Goal: Task Accomplishment & Management: Complete application form

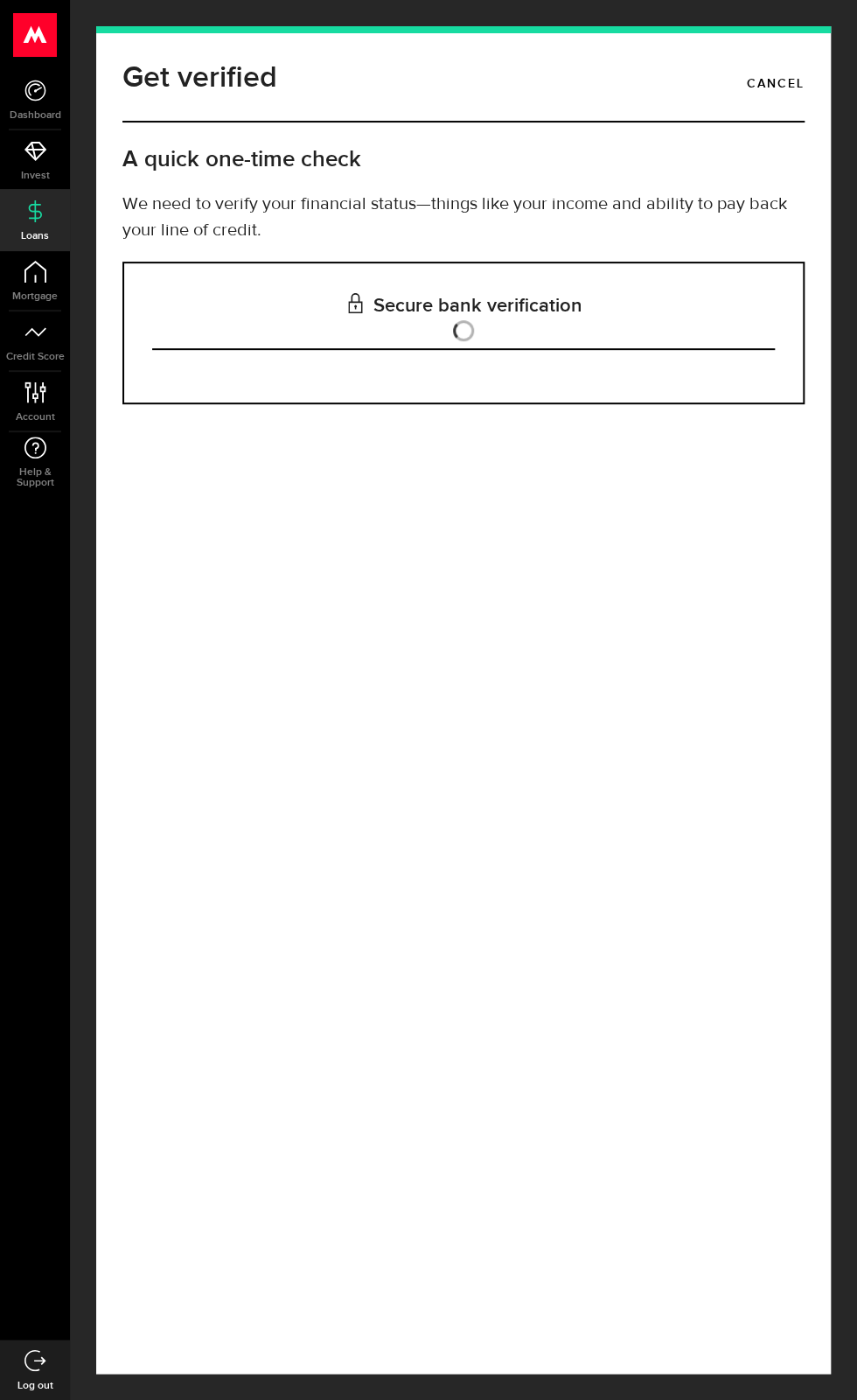
click at [727, 301] on h3 "Secure bank verification" at bounding box center [464, 306] width 623 height 86
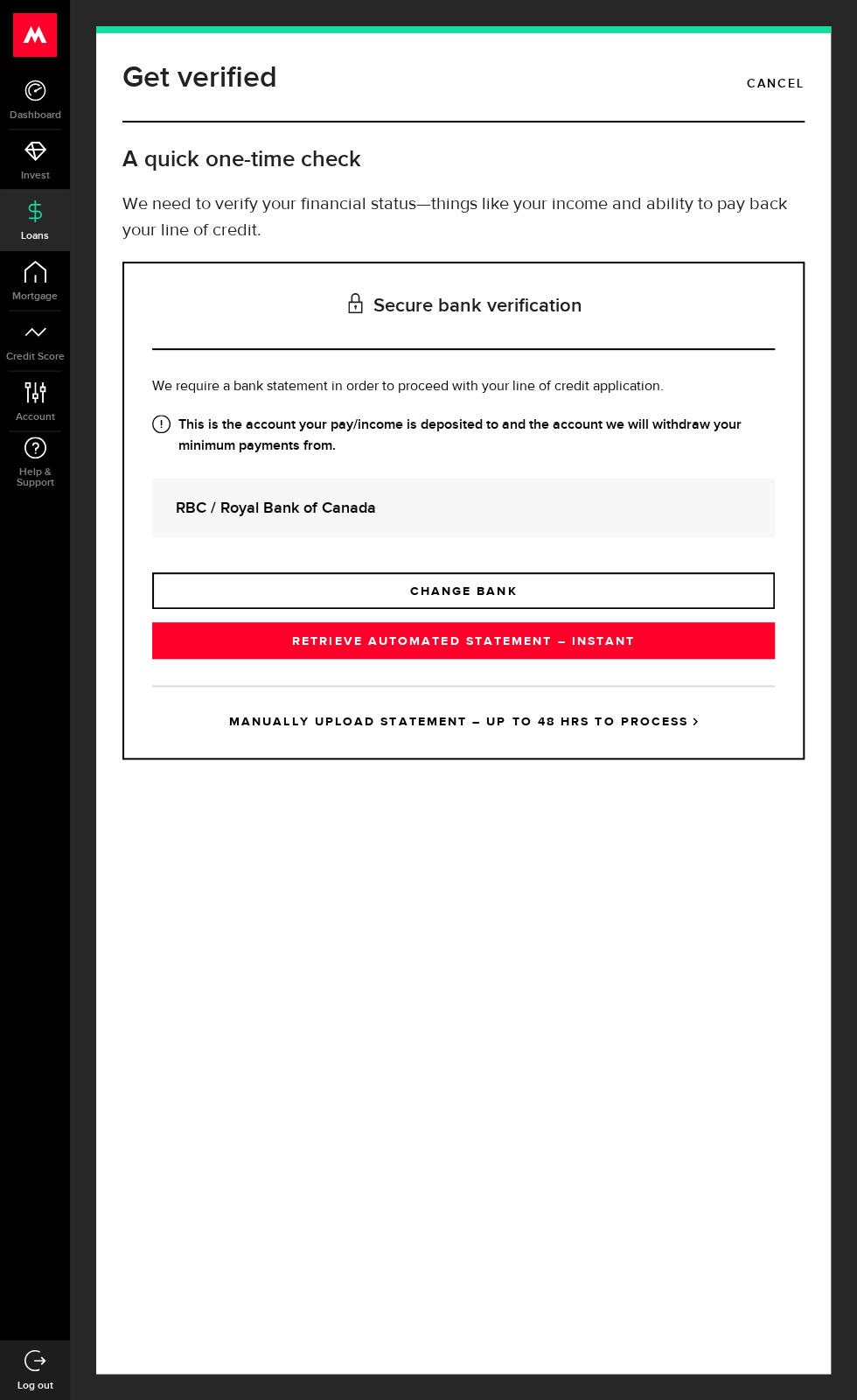
click at [614, 659] on link "RETRIEVE AUTOMATED STATEMENT – INSTANT" at bounding box center [464, 641] width 623 height 37
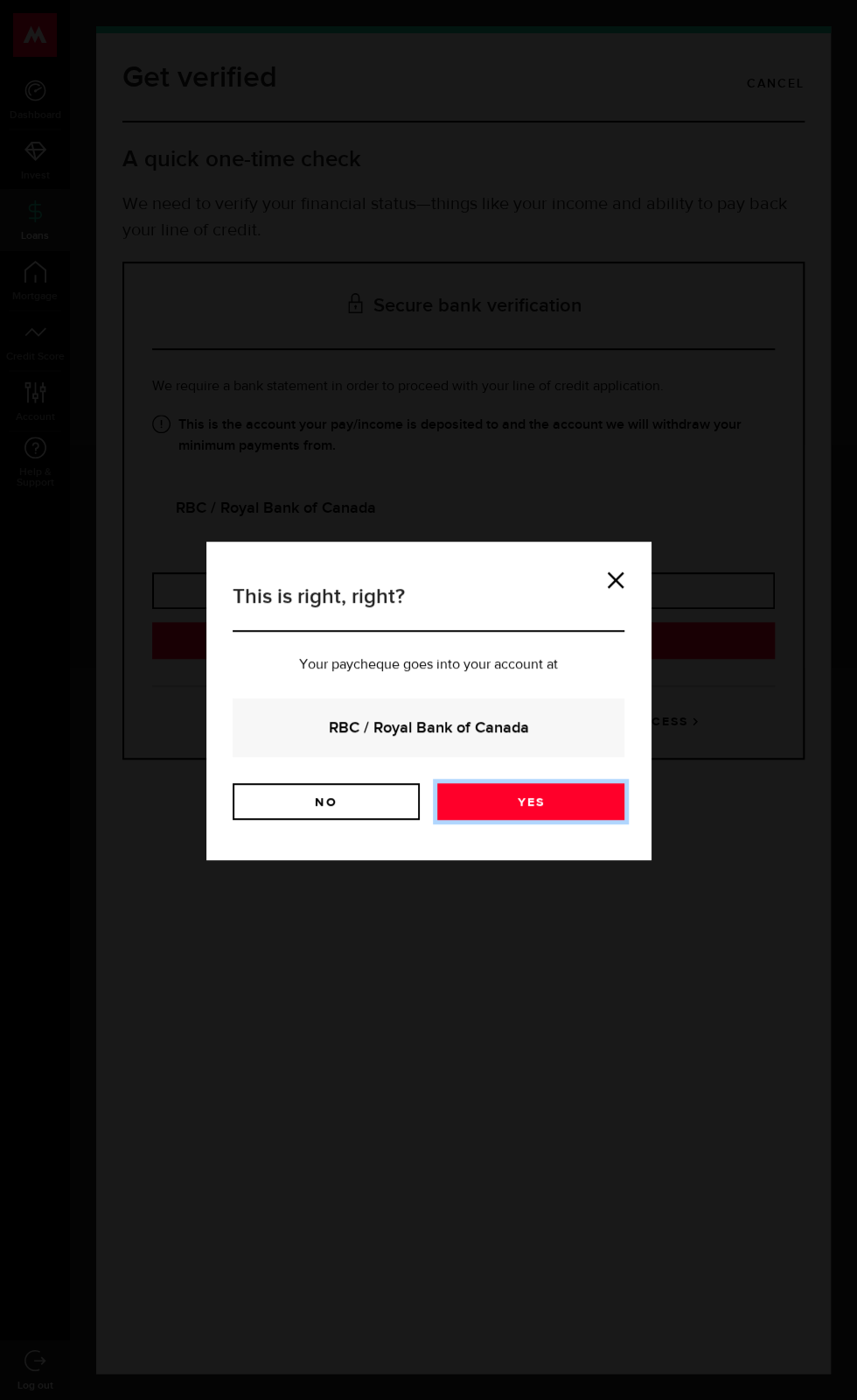
click at [585, 818] on link "Yes" at bounding box center [531, 802] width 187 height 37
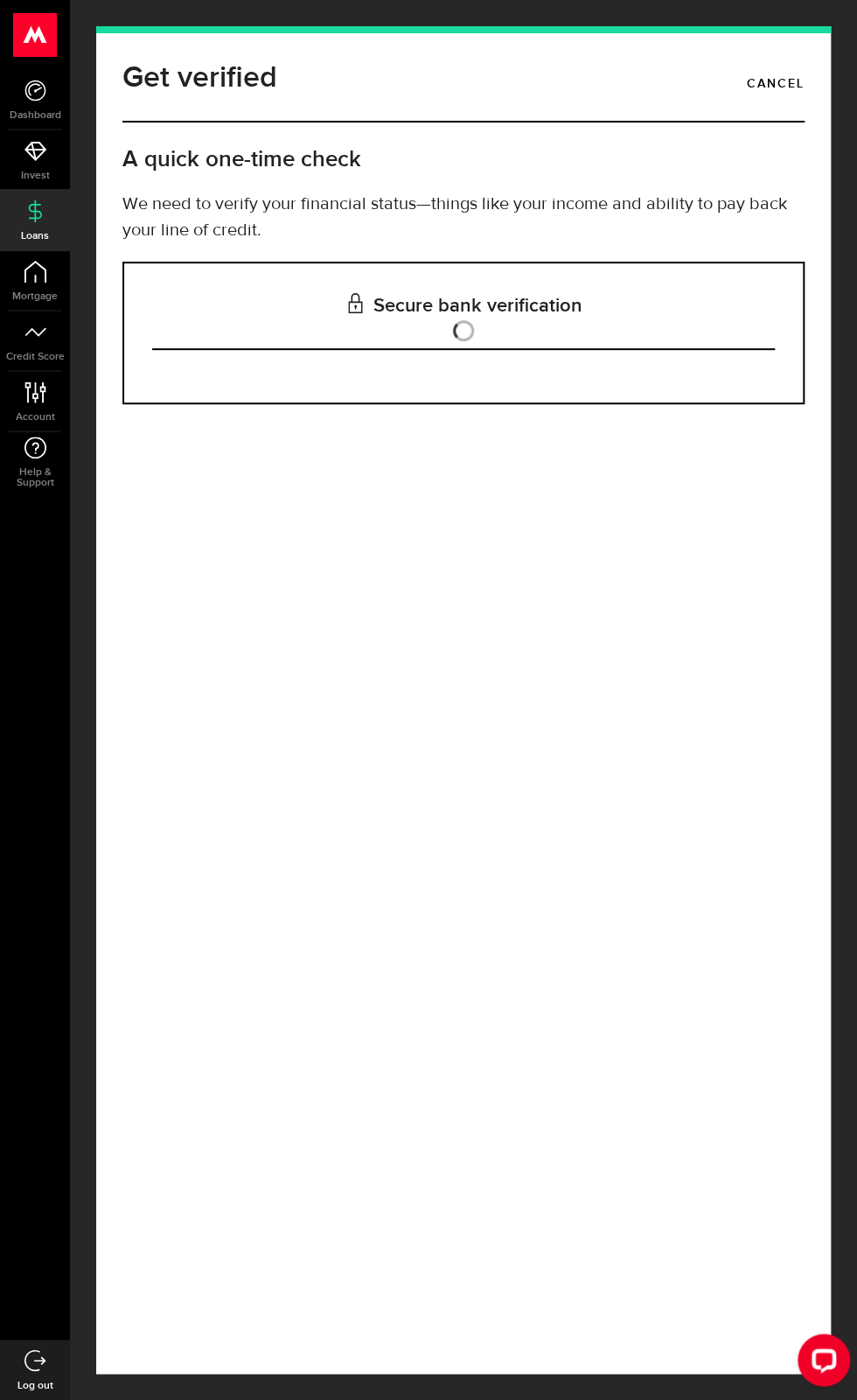
click at [683, 312] on h3 "Secure bank verification" at bounding box center [464, 306] width 623 height 86
click at [597, 292] on h3 "Secure bank verification" at bounding box center [464, 306] width 623 height 86
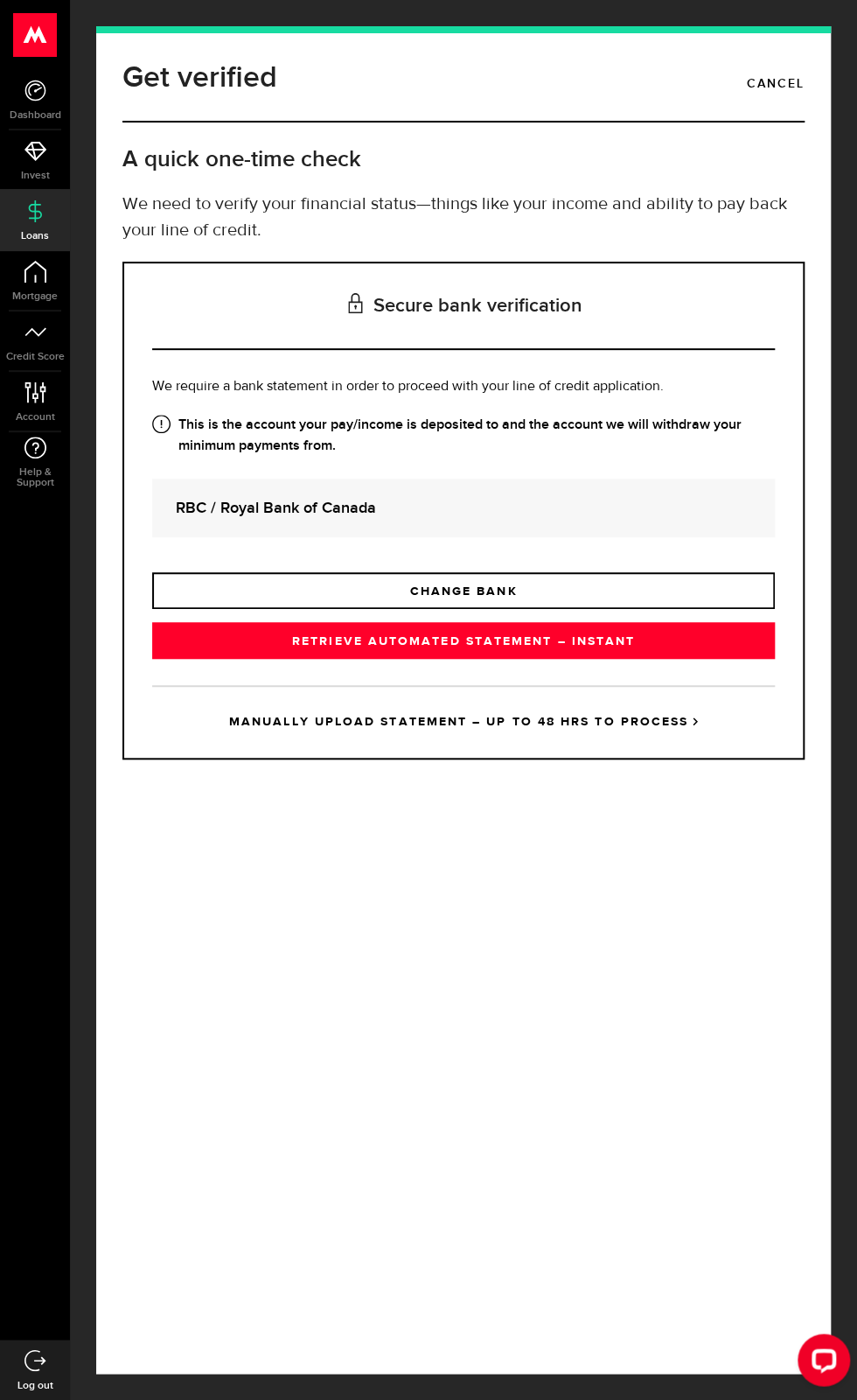
click at [581, 659] on link "RETRIEVE AUTOMATED STATEMENT – INSTANT" at bounding box center [464, 641] width 623 height 37
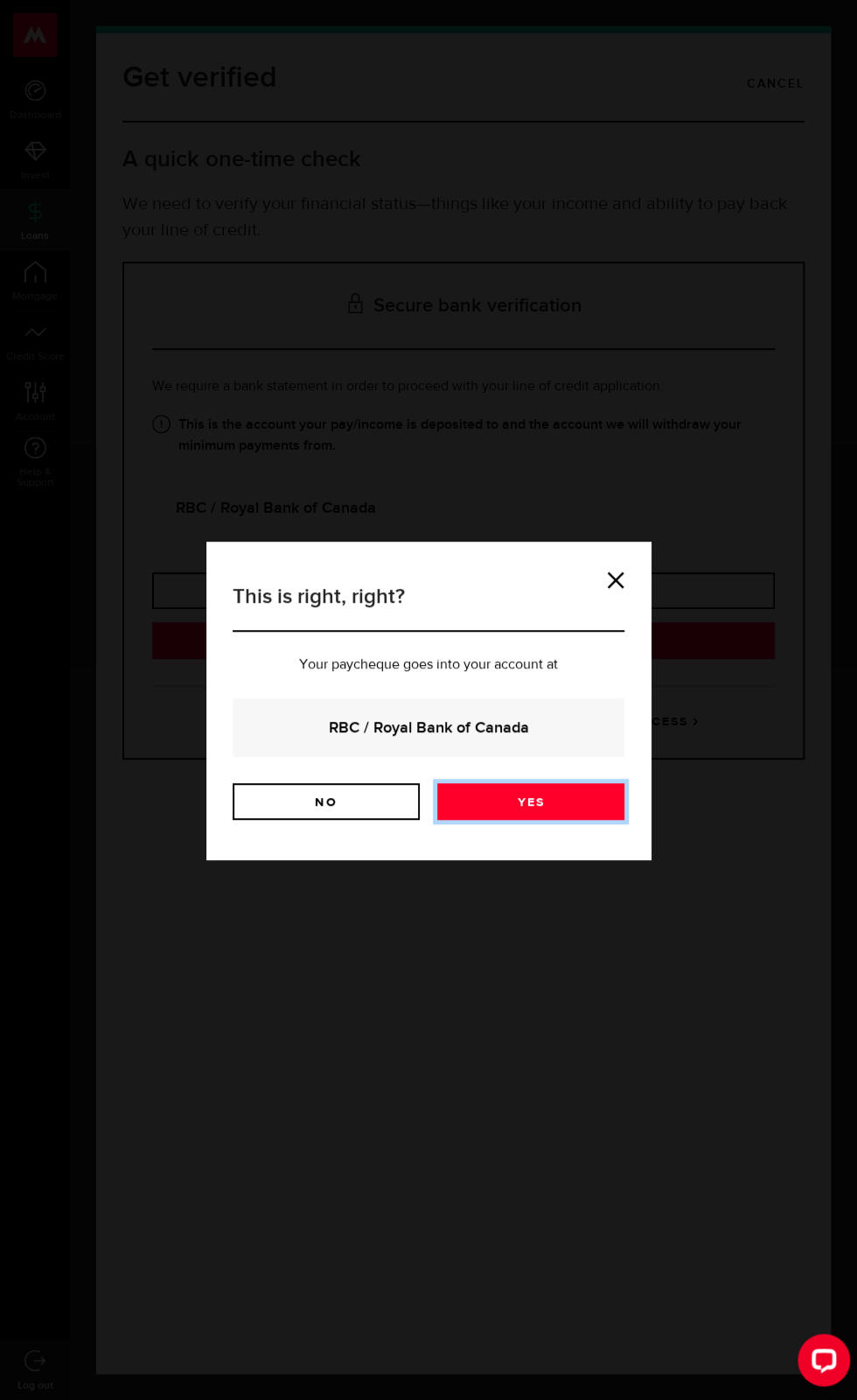
click at [561, 808] on link "Yes" at bounding box center [531, 802] width 187 height 37
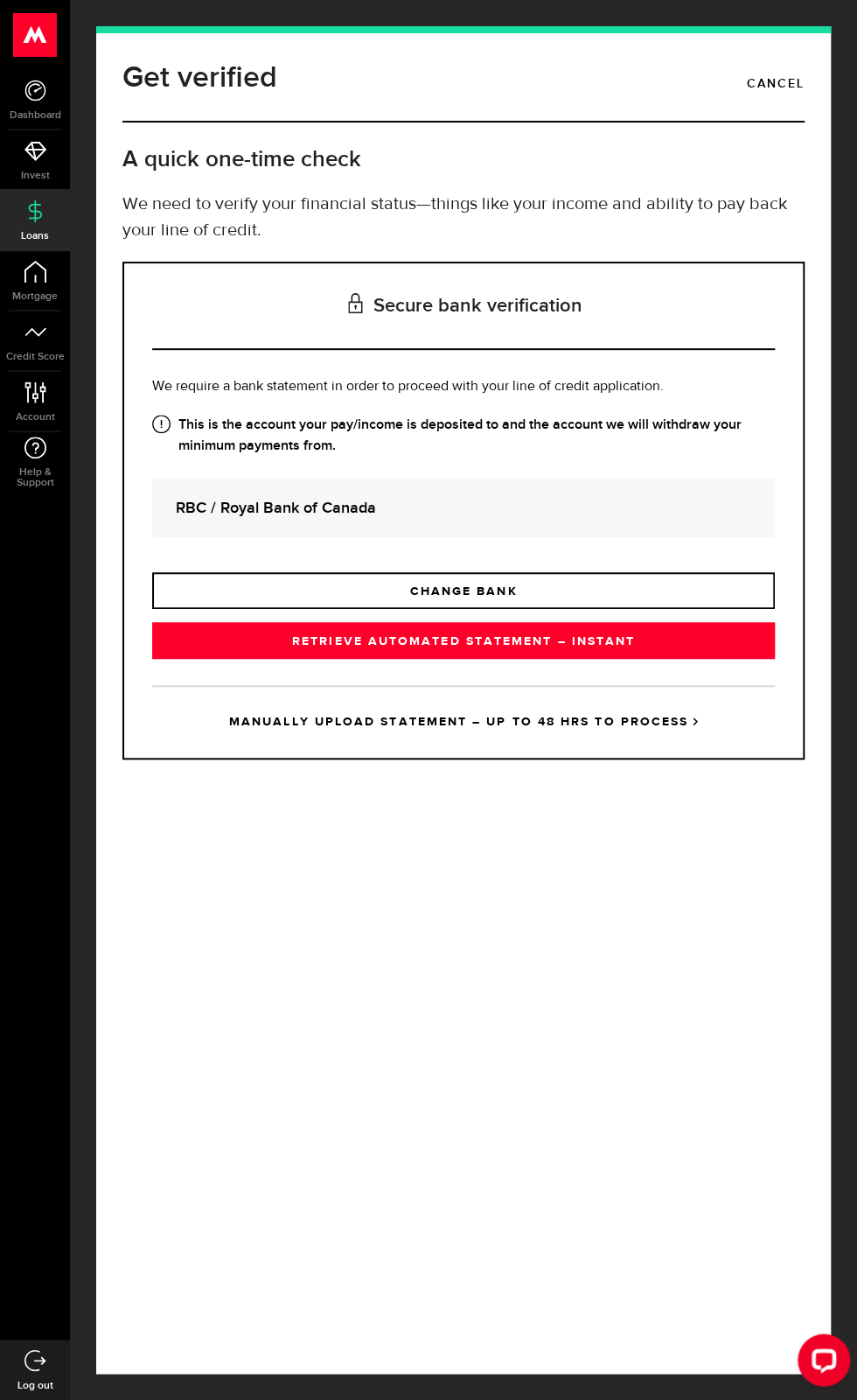
click at [570, 659] on link "RETRIEVE AUTOMATED STATEMENT – INSTANT" at bounding box center [464, 641] width 623 height 37
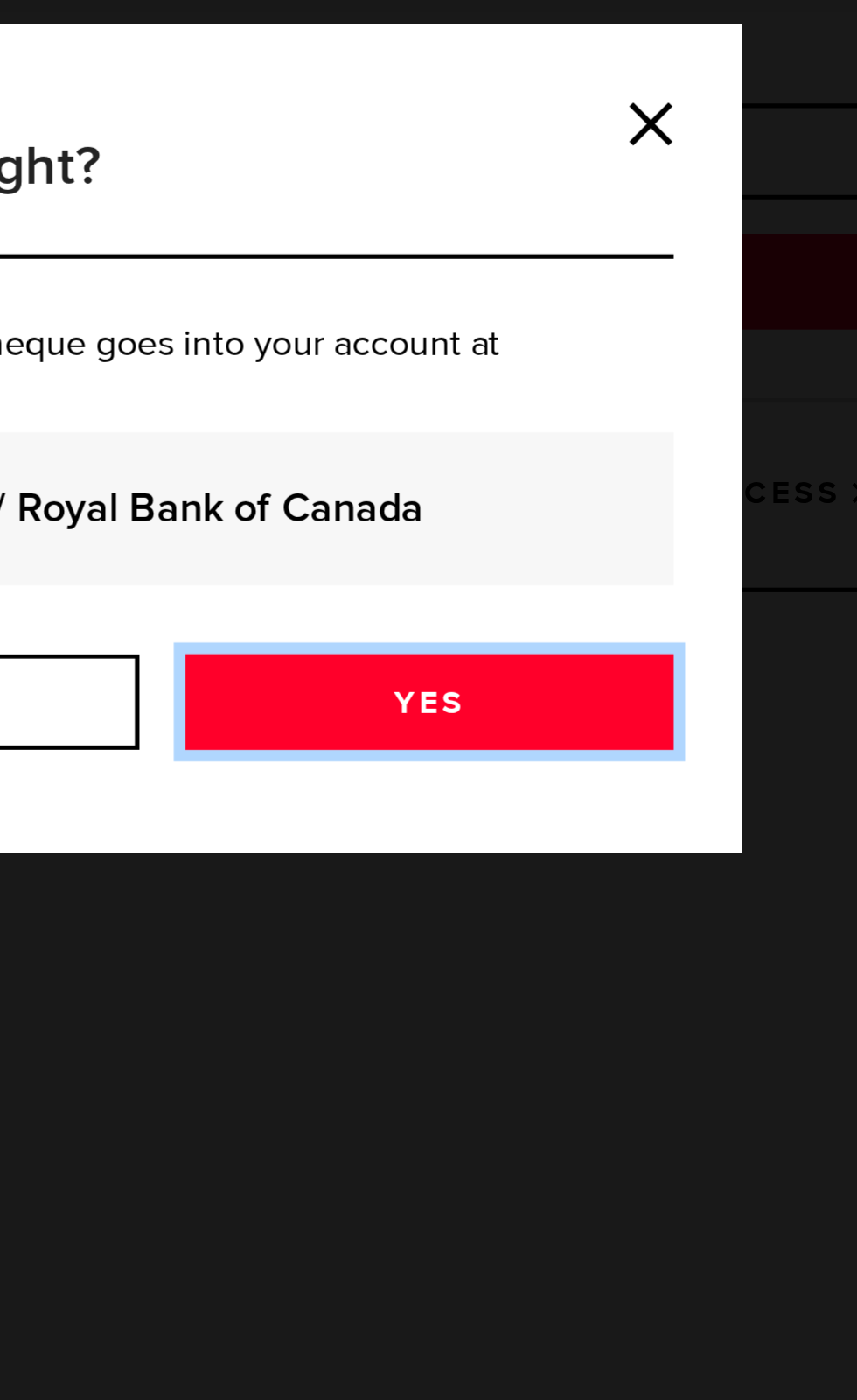
click at [574, 814] on link "Yes" at bounding box center [531, 802] width 187 height 37
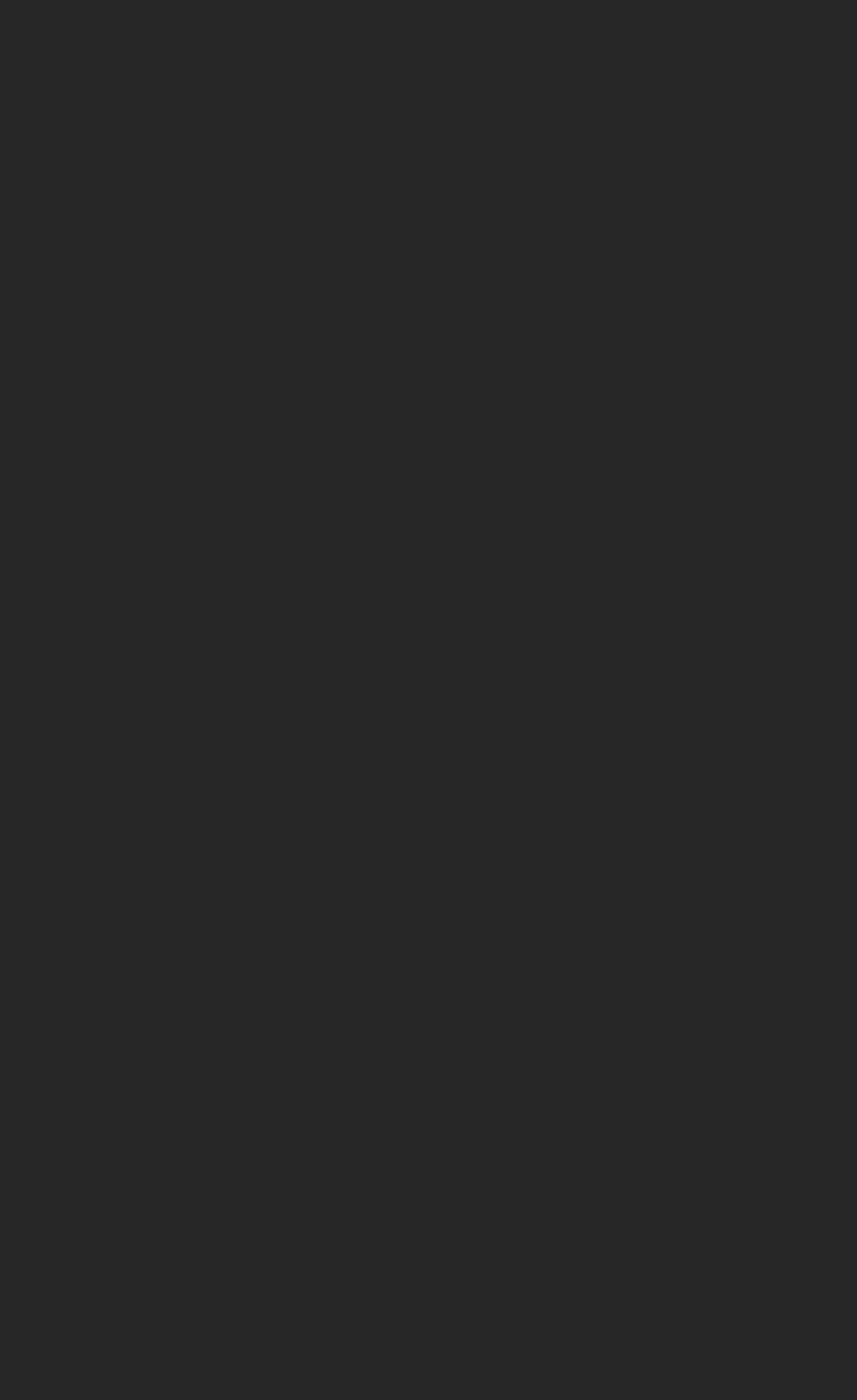
click at [422, 946] on div at bounding box center [428, 873] width 857 height 243
click at [332, 1066] on div "MogoMoney MogoMoney Your MogoMoney application Expired Your MogoMoney credit de…" at bounding box center [428, 700] width 857 height 1400
click at [262, 1116] on div "MogoMoney MogoMoney Your MogoMoney application Expired Your MogoMoney credit de…" at bounding box center [428, 700] width 857 height 1400
